Goal: Contribute content

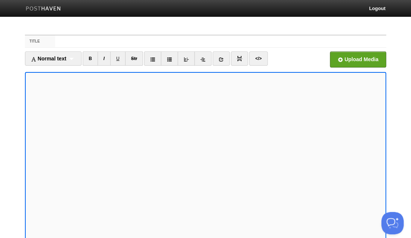
scroll to position [5, 0]
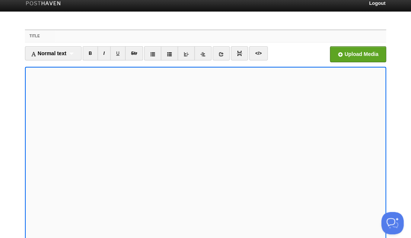
click at [64, 34] on input "Title" at bounding box center [220, 36] width 331 height 12
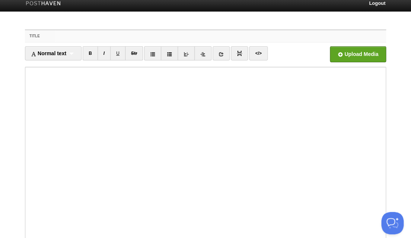
paste input "Vanishing Voices in [GEOGRAPHIC_DATA]"
click at [100, 37] on input "Vanishing Voices in [GEOGRAPHIC_DATA]" at bounding box center [220, 36] width 331 height 12
type input "Vanishing Voices and Cultures in [GEOGRAPHIC_DATA]"
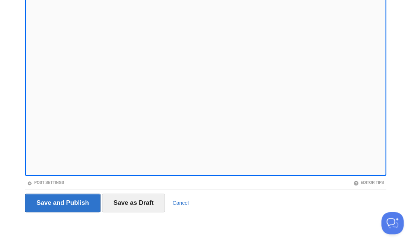
scroll to position [76, 0]
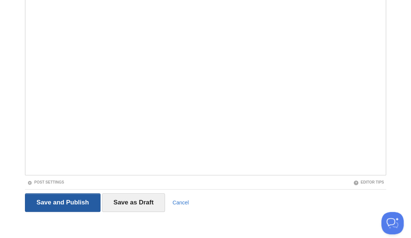
click at [70, 200] on input "Save and Publish" at bounding box center [63, 202] width 76 height 19
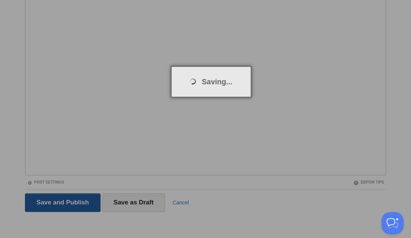
scroll to position [27, 0]
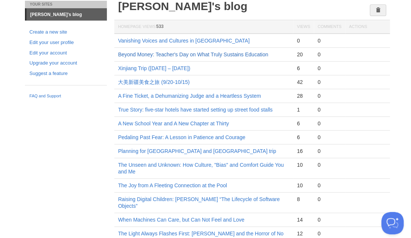
click at [179, 53] on link "Beyond Money: Teacher's Day on What Truly Sustains Education" at bounding box center [193, 54] width 150 height 6
click at [162, 38] on link "Vanishing Voices and Cultures in [GEOGRAPHIC_DATA]" at bounding box center [184, 41] width 132 height 6
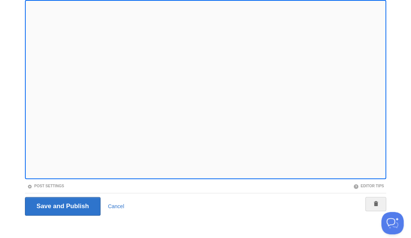
scroll to position [74, 0]
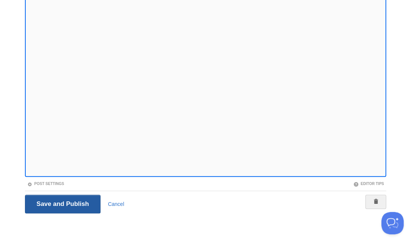
click at [50, 202] on input "Save and Publish" at bounding box center [63, 204] width 76 height 19
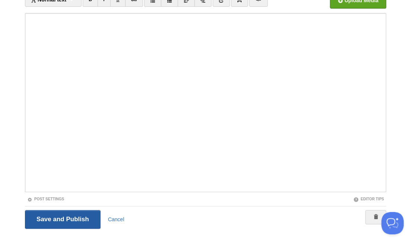
scroll to position [27, 0]
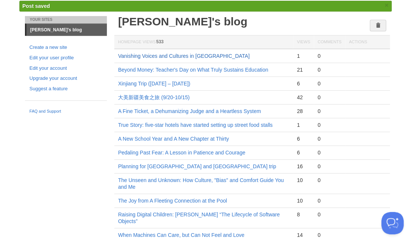
click at [177, 54] on link "Vanishing Voices and Cultures in [GEOGRAPHIC_DATA]" at bounding box center [184, 56] width 132 height 6
